Goal: Find specific page/section: Find specific page/section

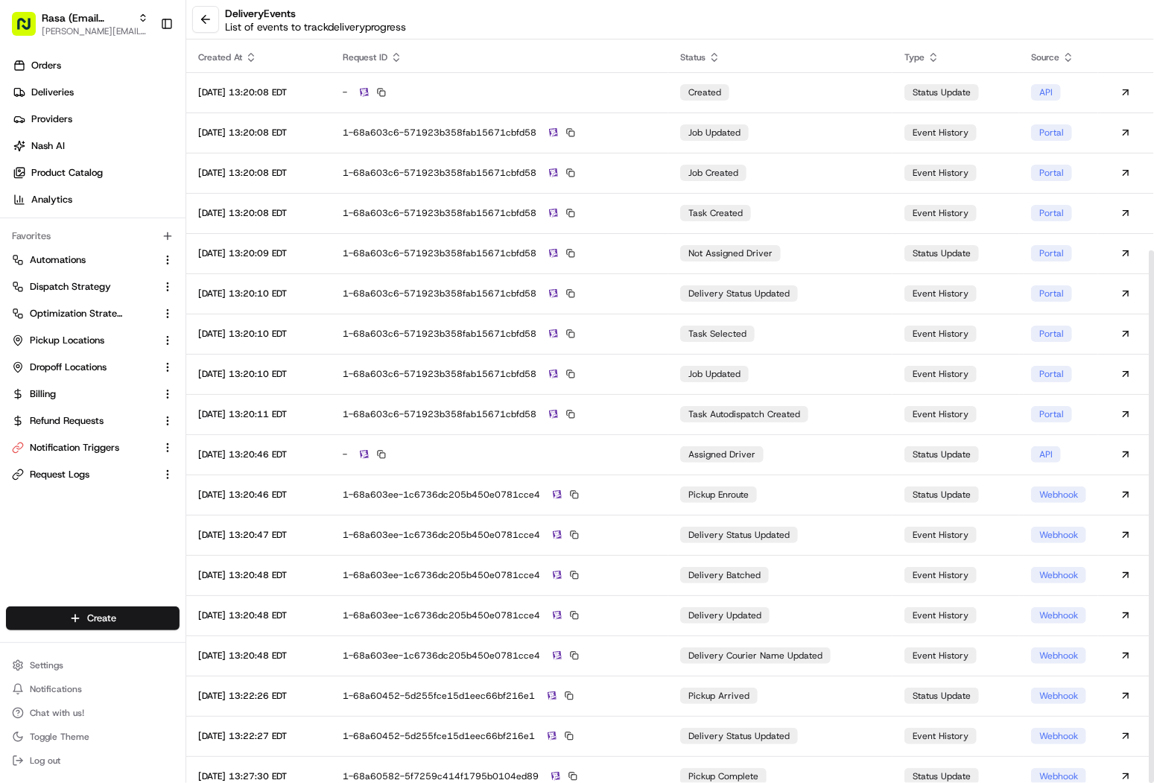
scroll to position [368, 0]
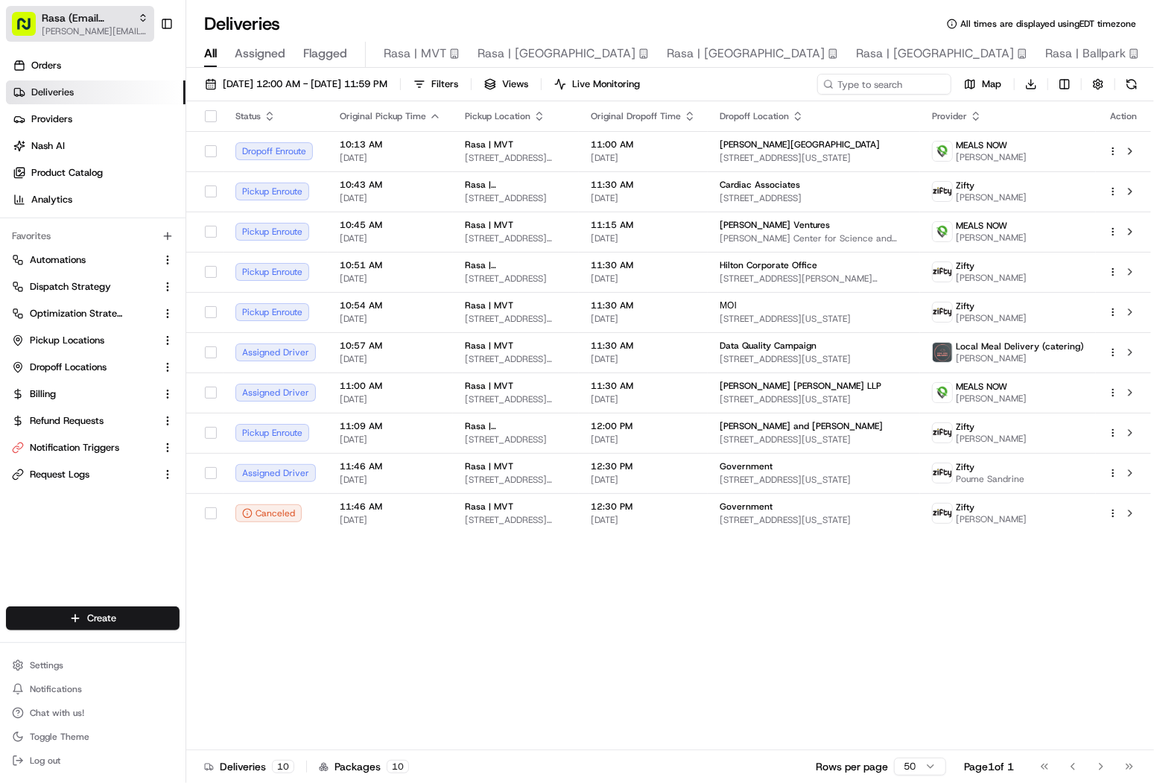
click at [89, 25] on span "[PERSON_NAME][EMAIL_ADDRESS][DOMAIN_NAME]" at bounding box center [95, 31] width 106 height 12
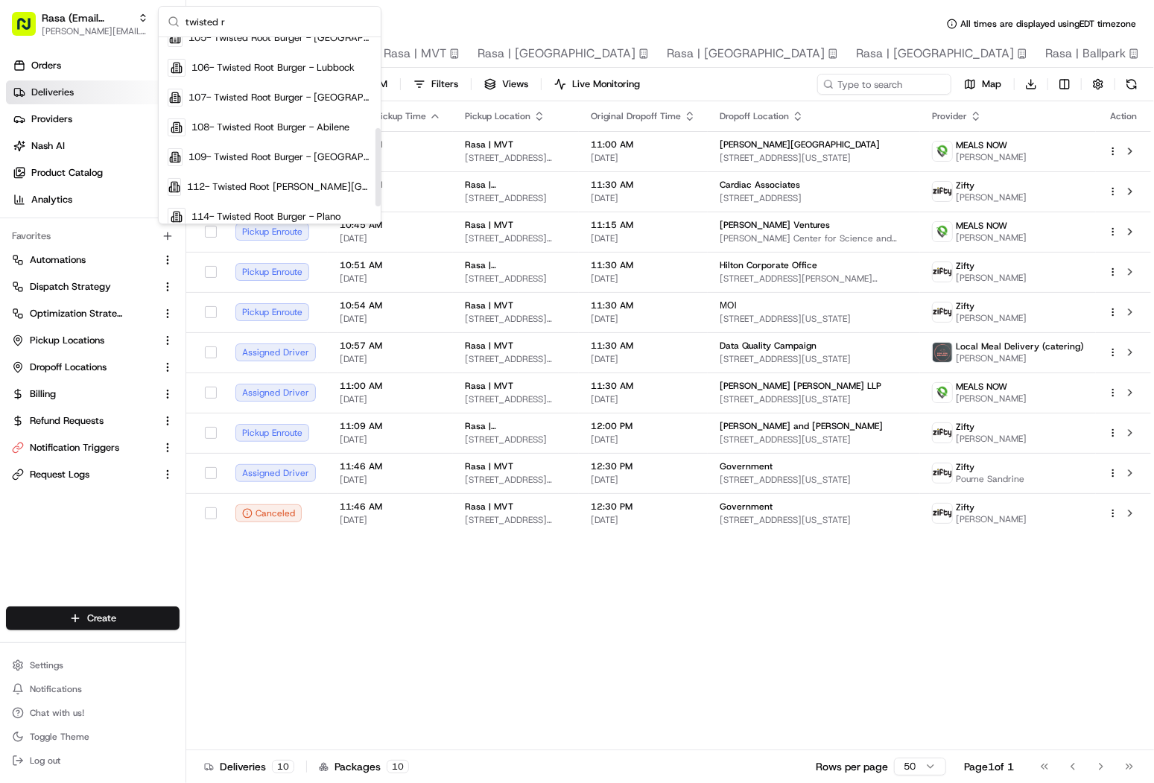
scroll to position [221, 0]
type input "twisted r"
click at [311, 160] on div "109- Twisted Root Burger - [GEOGRAPHIC_DATA]" at bounding box center [270, 154] width 216 height 30
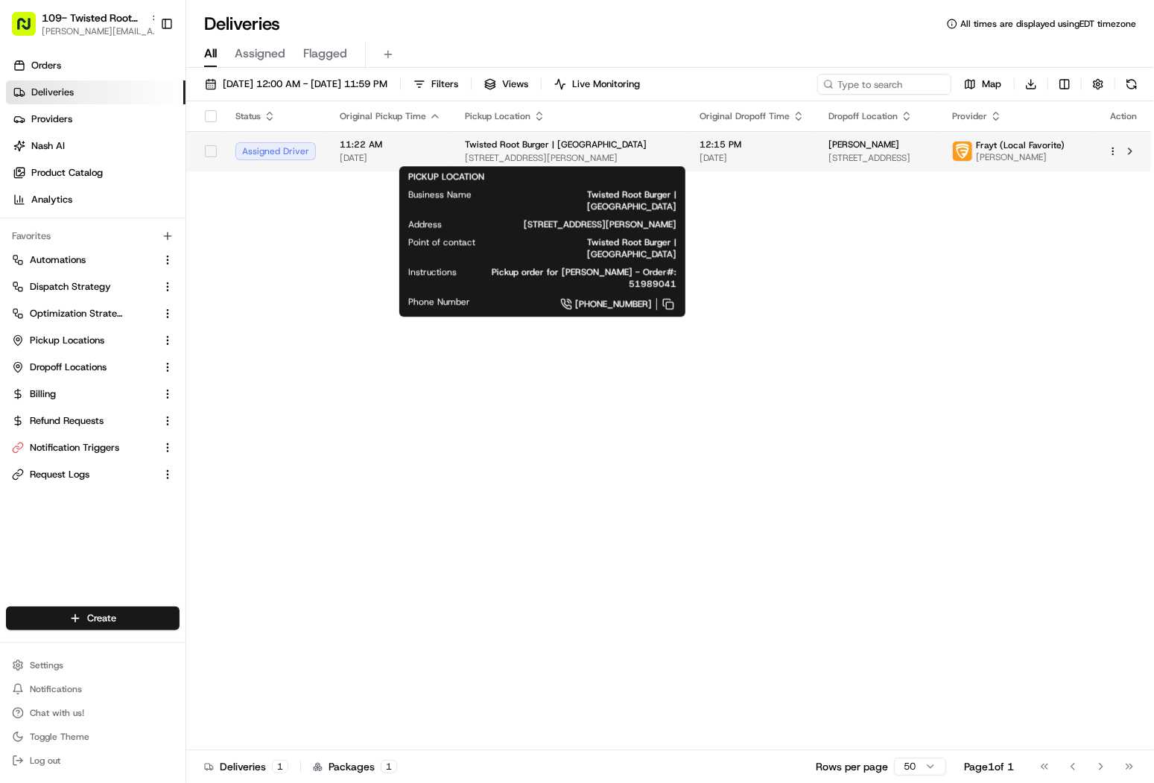
click at [472, 144] on span "Twisted Root Burger | [GEOGRAPHIC_DATA]" at bounding box center [556, 145] width 182 height 12
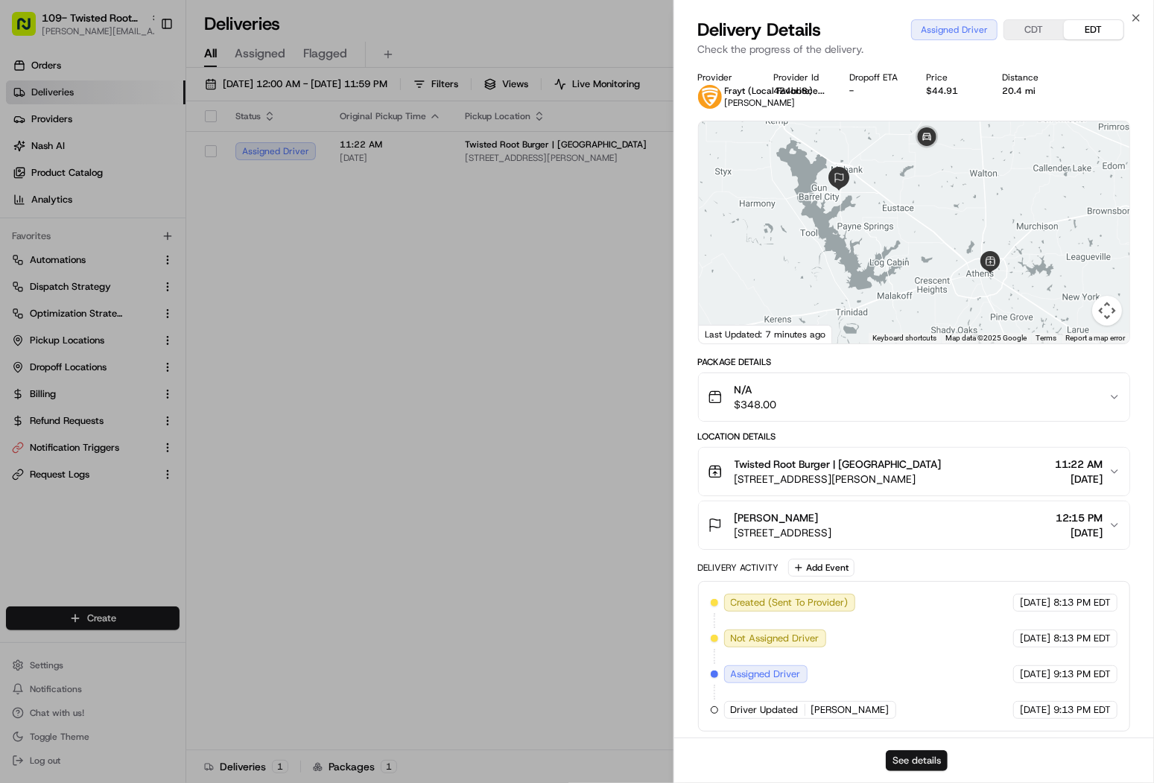
click at [922, 767] on button "See details" at bounding box center [917, 760] width 62 height 21
copy span "[PERSON_NAME]"
drag, startPoint x: 810, startPoint y: 517, endPoint x: 734, endPoint y: 516, distance: 76.7
click at [734, 516] on div "[PERSON_NAME]" at bounding box center [783, 517] width 98 height 15
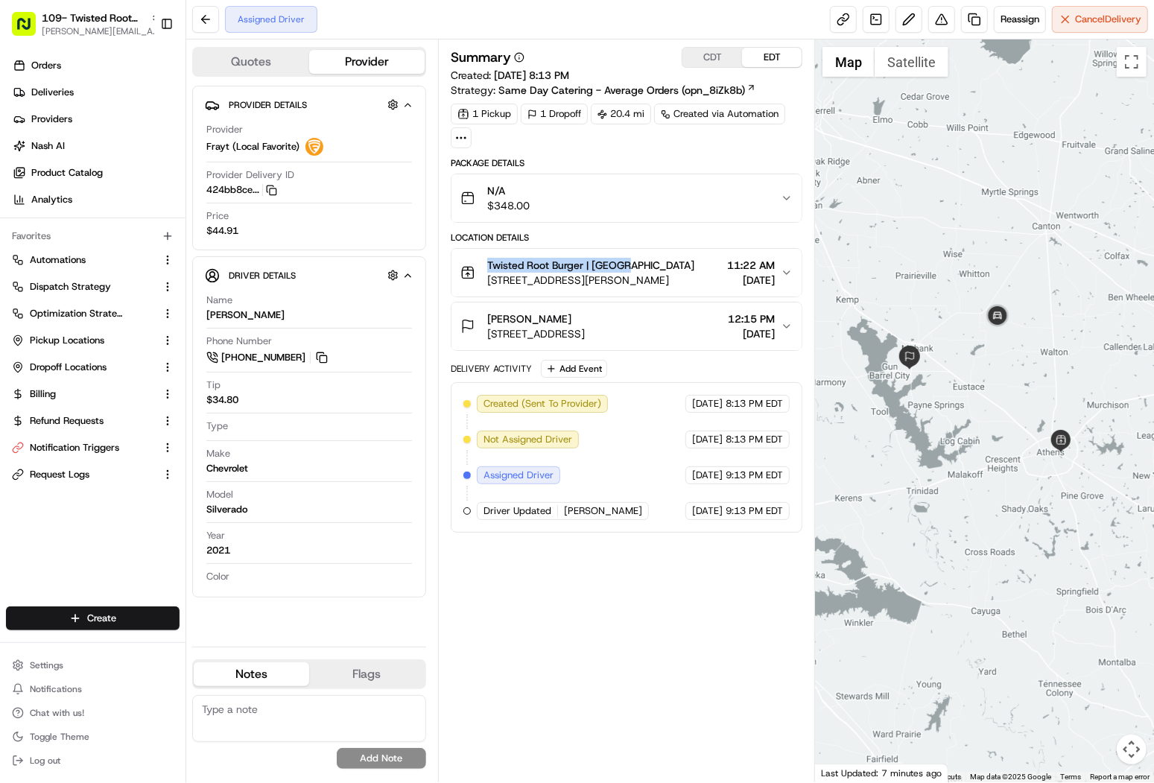
copy span "Twisted Root Burger | [GEOGRAPHIC_DATA]"
drag, startPoint x: 655, startPoint y: 267, endPoint x: 486, endPoint y: 264, distance: 168.3
click at [487, 264] on div "Twisted Root Burger | [GEOGRAPHIC_DATA]" at bounding box center [590, 265] width 207 height 15
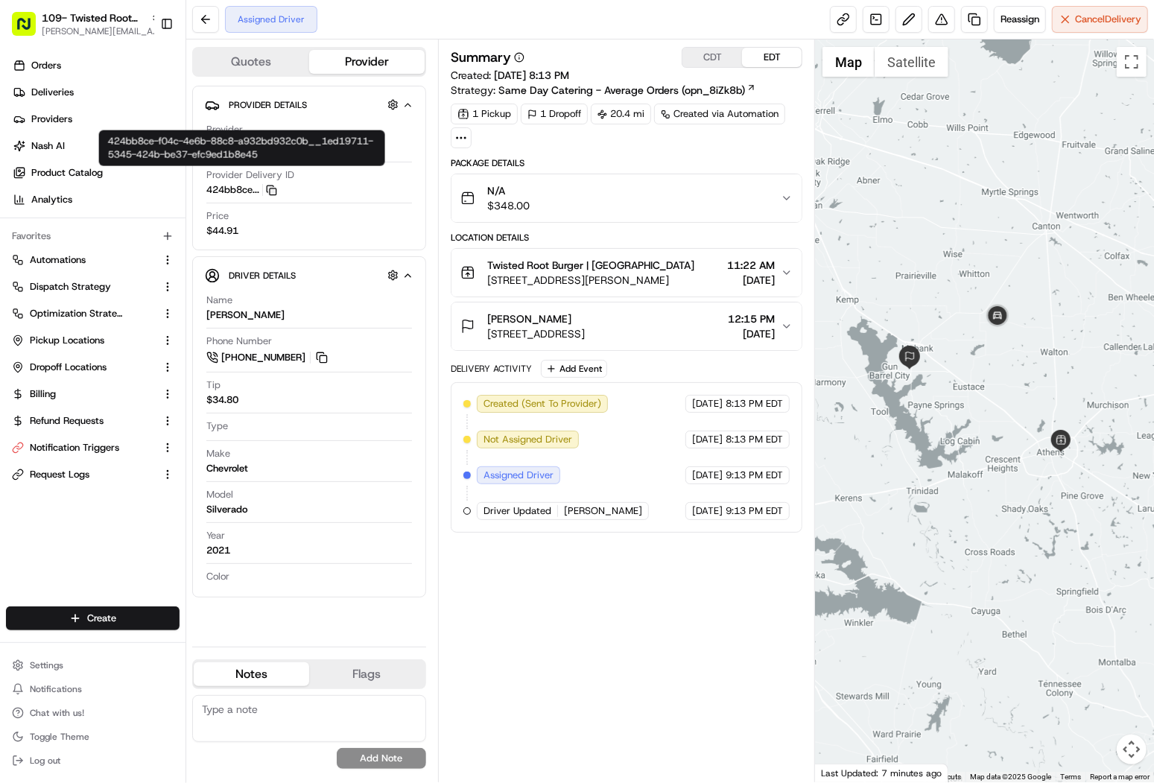
click at [274, 188] on rect "button" at bounding box center [273, 191] width 7 height 7
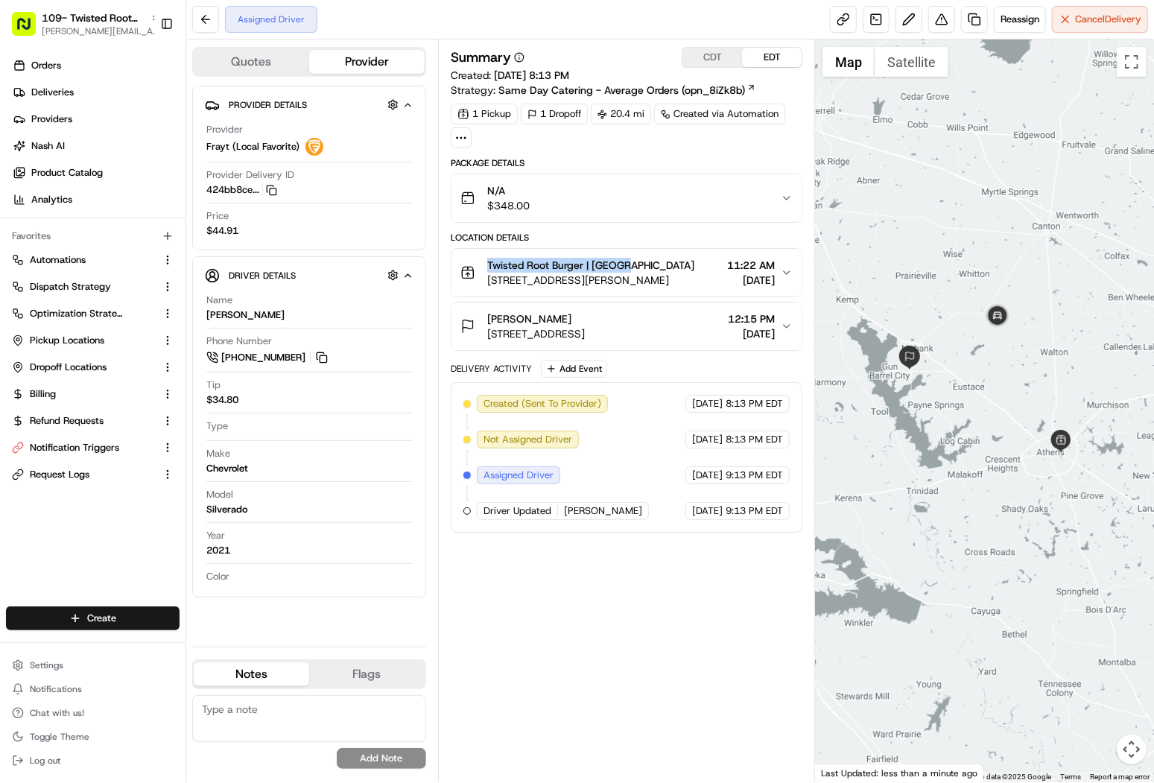
copy span "Twisted Root Burger | [GEOGRAPHIC_DATA]"
drag, startPoint x: 638, startPoint y: 262, endPoint x: 489, endPoint y: 263, distance: 149.7
click at [489, 263] on div "Twisted Root Burger | [GEOGRAPHIC_DATA]" at bounding box center [590, 265] width 207 height 15
copy span "[PERSON_NAME]"
drag, startPoint x: 558, startPoint y: 314, endPoint x: 484, endPoint y: 314, distance: 73.7
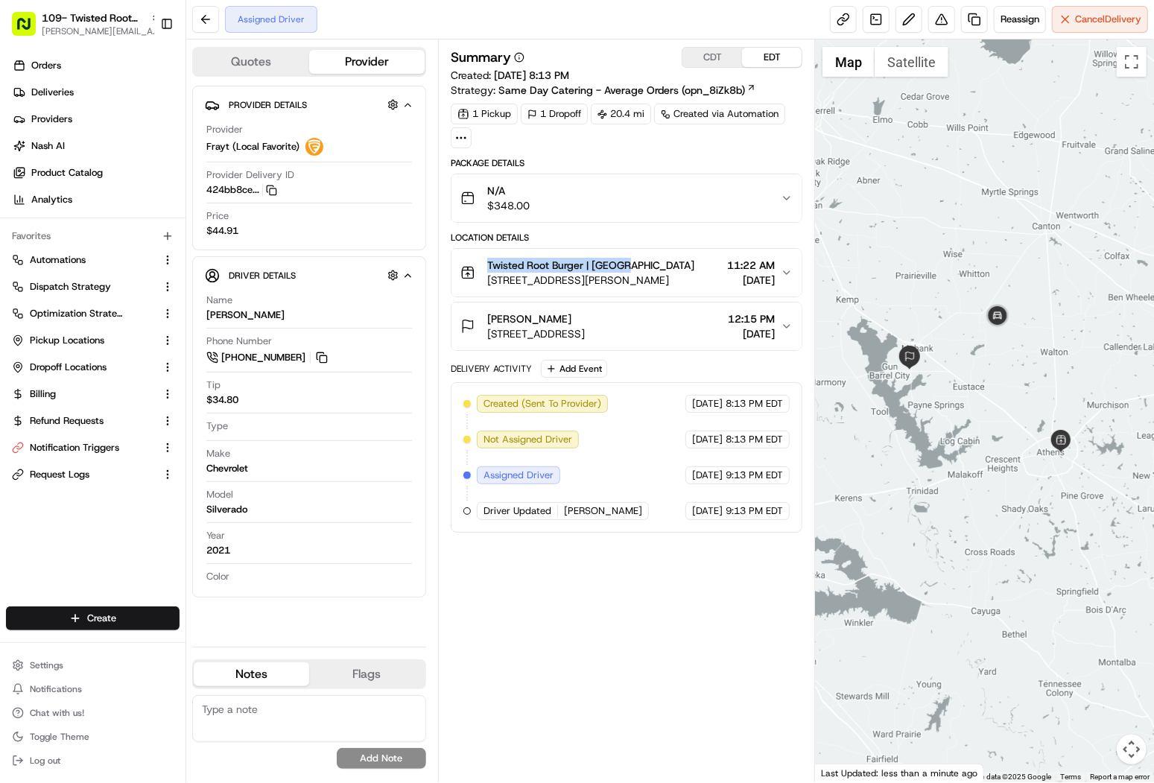
click at [484, 314] on div "Leslie Hadsell 170 Municipal Dr, Gun Barrel City, TX 75156, USA" at bounding box center [522, 326] width 124 height 30
copy span "Twisted Root Burger | [GEOGRAPHIC_DATA]"
drag, startPoint x: 632, startPoint y: 263, endPoint x: 478, endPoint y: 264, distance: 154.2
click at [478, 264] on div "Twisted Root Burger | [GEOGRAPHIC_DATA] [STREET_ADDRESS][PERSON_NAME]" at bounding box center [577, 273] width 234 height 30
